Goal: Task Accomplishment & Management: Manage account settings

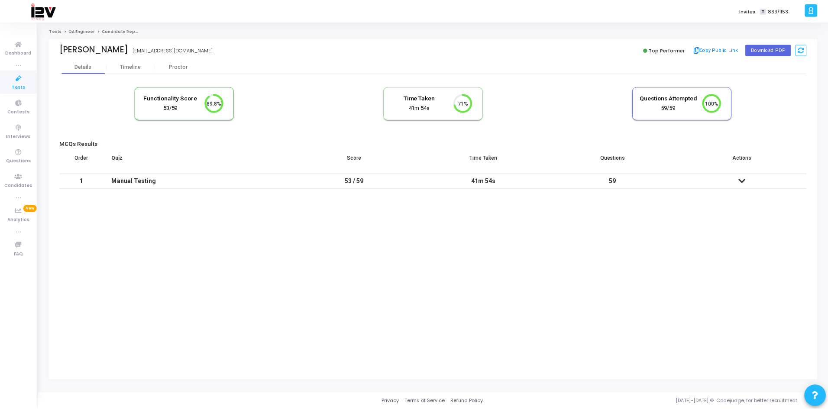
scroll to position [18, 22]
click at [22, 82] on icon at bounding box center [19, 78] width 18 height 11
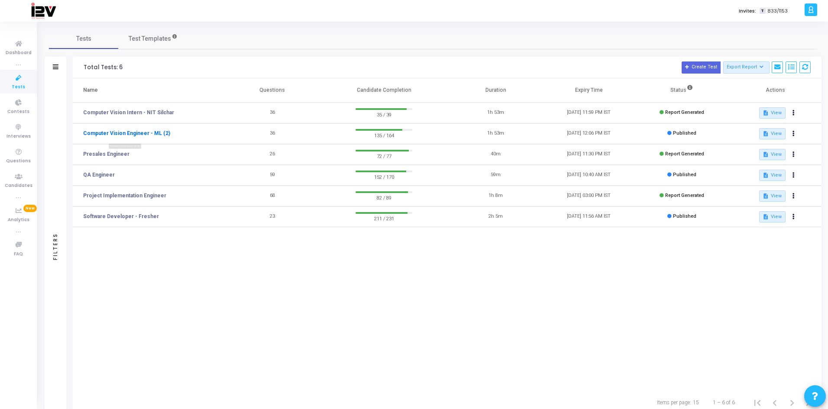
click at [119, 135] on link "Computer Vision Engineer - ML (2)" at bounding box center [126, 134] width 87 height 8
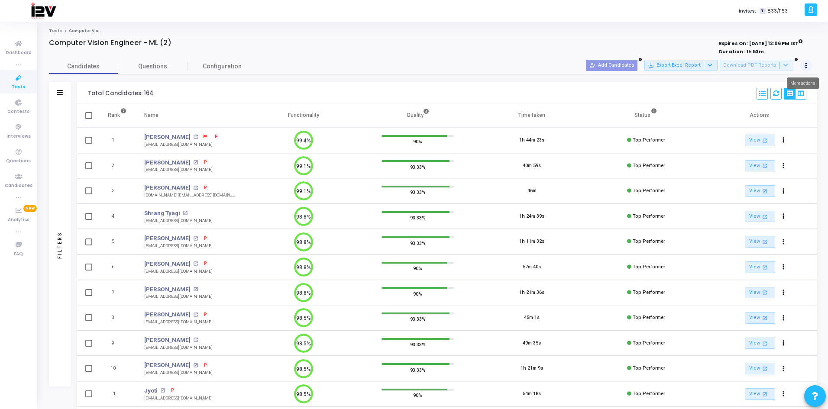
click at [806, 67] on icon at bounding box center [806, 66] width 2 height 4
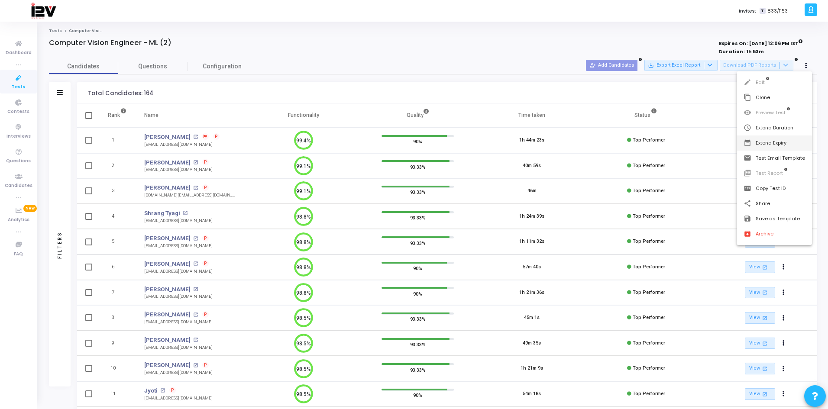
click at [769, 142] on button "date_range Extend Expiry" at bounding box center [774, 143] width 75 height 15
click at [726, 203] on span "22" at bounding box center [723, 200] width 11 height 11
click at [723, 271] on span "Set" at bounding box center [722, 270] width 44 height 10
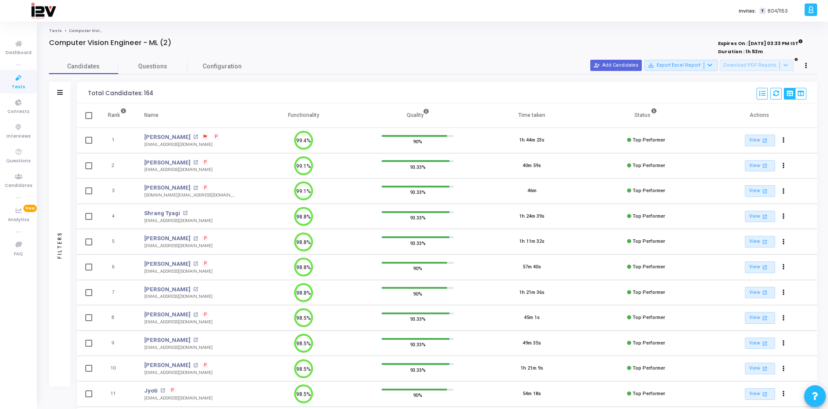
click at [14, 81] on icon at bounding box center [19, 78] width 18 height 11
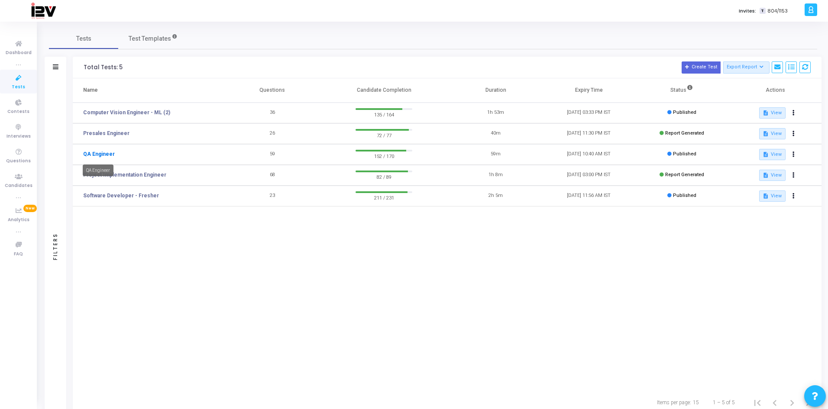
click at [97, 158] on link "QA Engineer" at bounding box center [99, 154] width 32 height 8
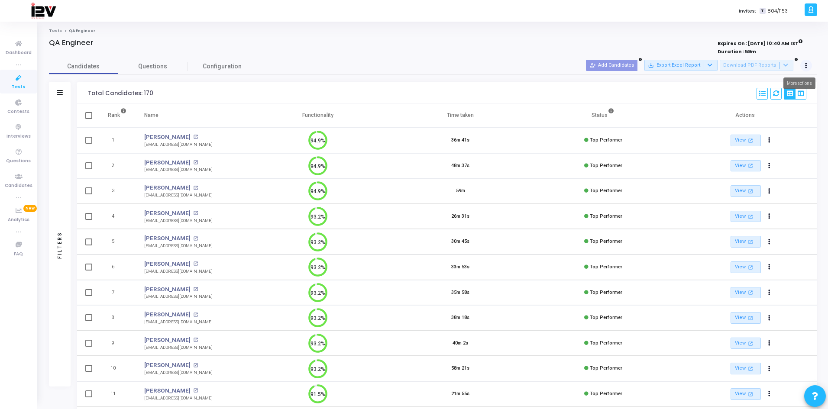
click at [809, 65] on button at bounding box center [806, 66] width 12 height 12
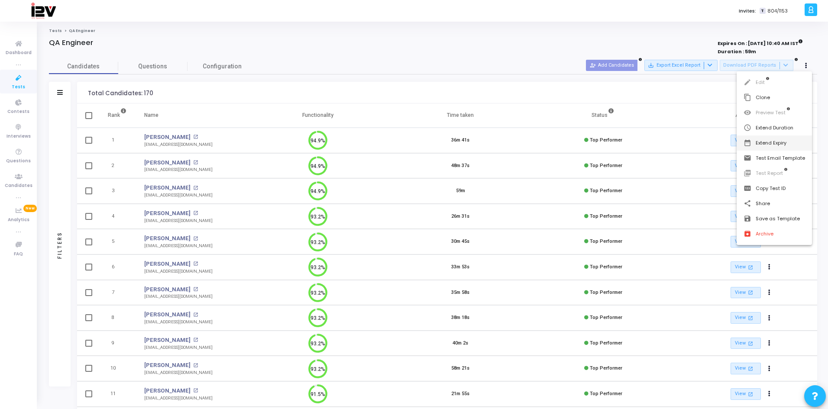
click at [778, 143] on button "date_range Extend Expiry" at bounding box center [774, 143] width 75 height 15
click at [727, 200] on span "22" at bounding box center [723, 200] width 11 height 11
click at [713, 267] on span "Set" at bounding box center [722, 270] width 44 height 10
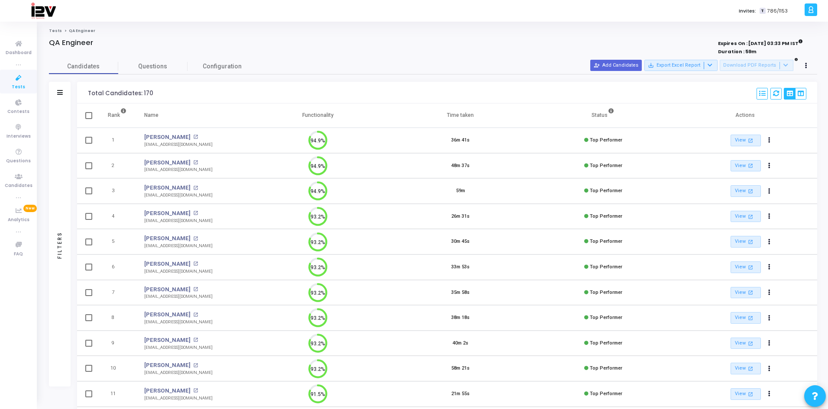
click at [18, 79] on icon at bounding box center [19, 78] width 18 height 11
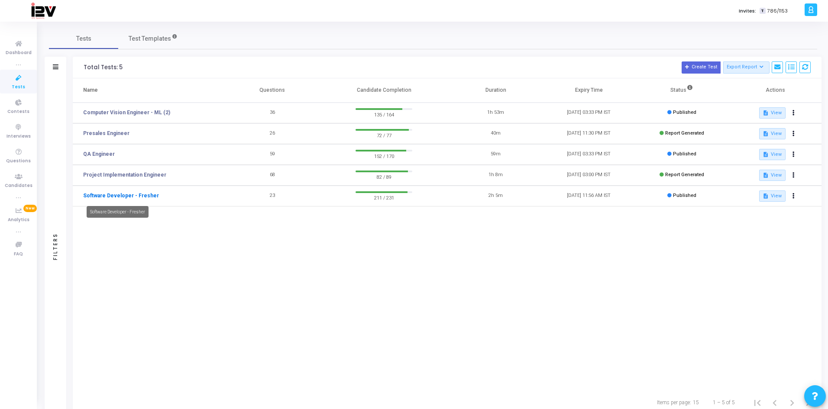
click at [142, 196] on link "Software Developer - Fresher" at bounding box center [121, 196] width 76 height 8
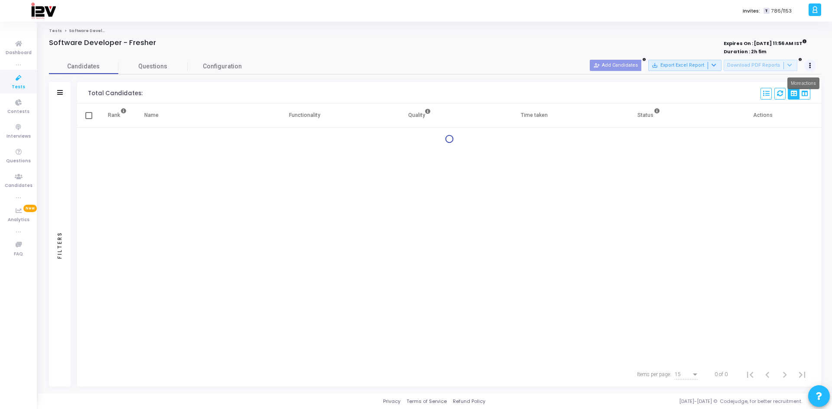
click at [810, 67] on icon at bounding box center [810, 66] width 2 height 4
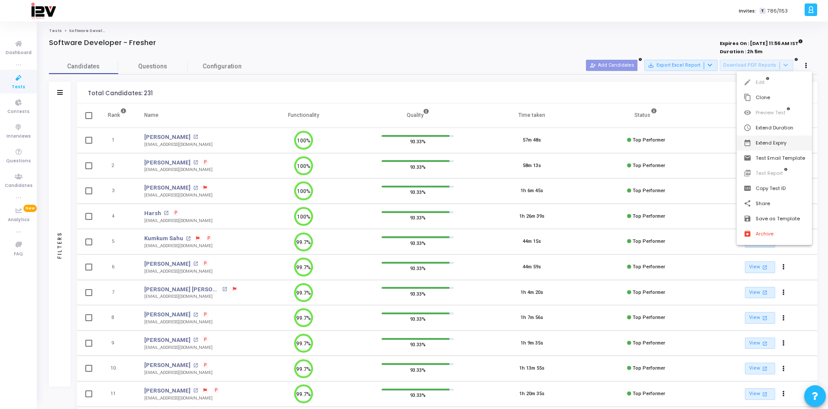
click at [775, 141] on button "date_range Extend Expiry" at bounding box center [774, 143] width 75 height 15
click at [724, 201] on span "22" at bounding box center [723, 200] width 11 height 11
click at [725, 267] on span "Set" at bounding box center [722, 270] width 44 height 10
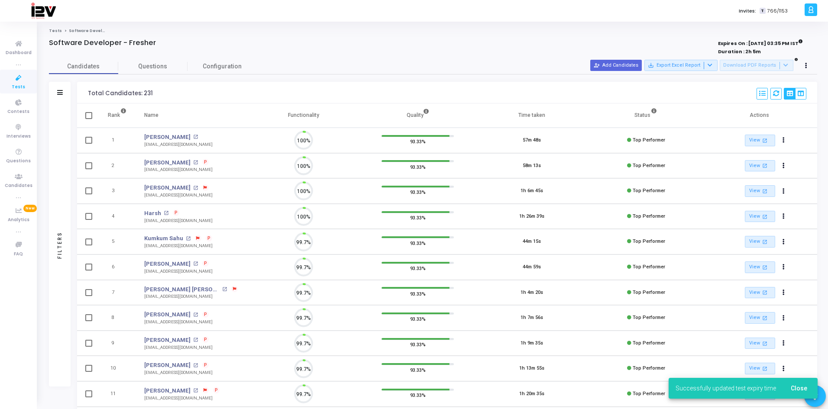
scroll to position [18, 22]
